Goal: Information Seeking & Learning: Compare options

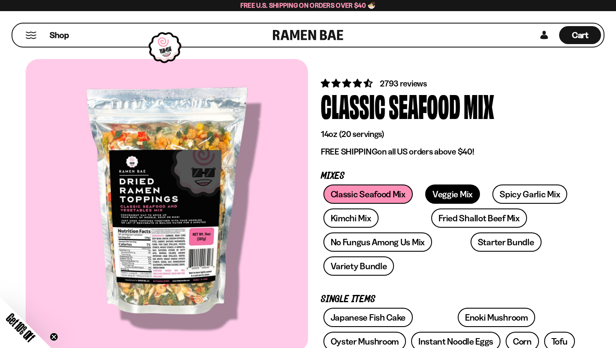
click at [445, 196] on link "Veggie Mix" at bounding box center [452, 193] width 55 height 19
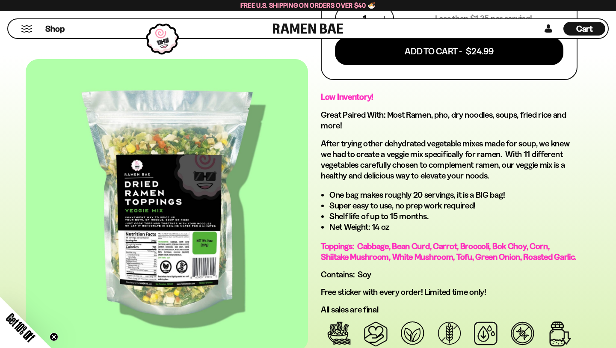
scroll to position [415, 0]
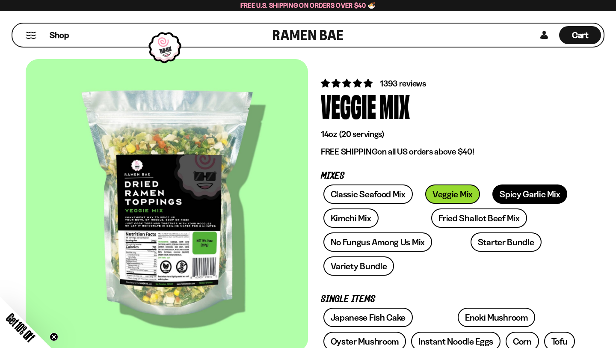
click at [533, 194] on link "Spicy Garlic Mix" at bounding box center [529, 193] width 75 height 19
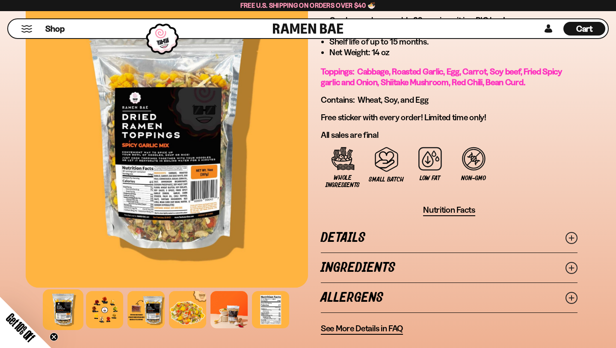
scroll to position [564, 0]
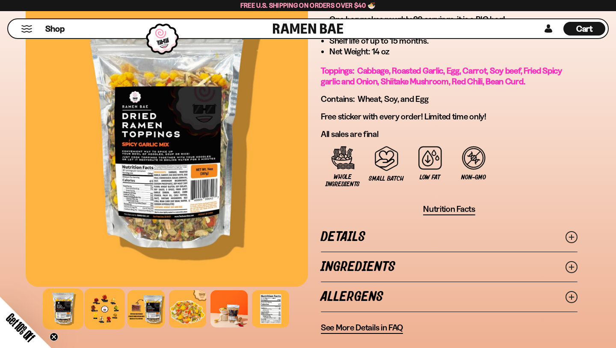
click at [103, 308] on div at bounding box center [104, 308] width 41 height 41
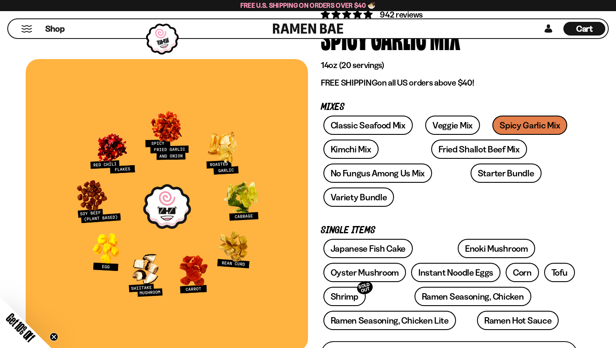
scroll to position [65, 0]
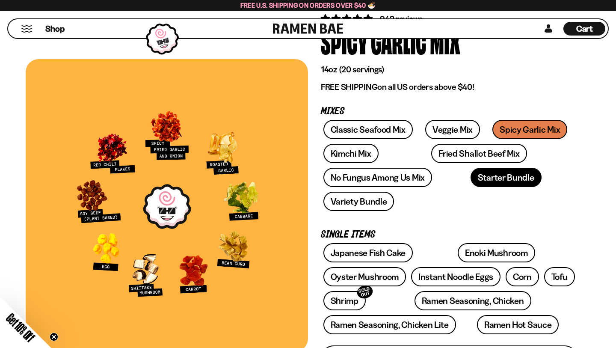
click at [480, 181] on link "Starter Bundle" at bounding box center [506, 177] width 71 height 19
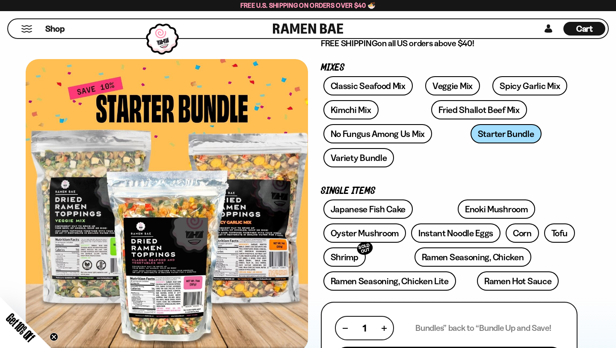
scroll to position [2, 0]
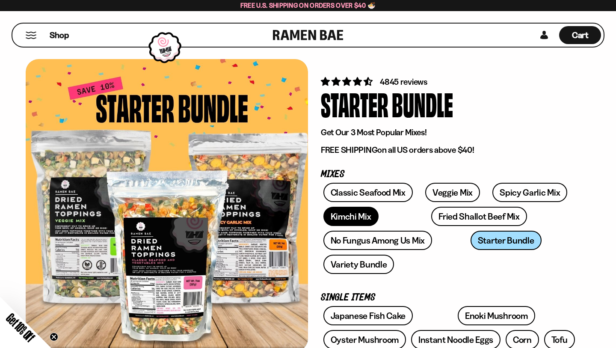
click at [362, 219] on link "Kimchi Mix" at bounding box center [350, 216] width 55 height 19
